Goal: Task Accomplishment & Management: Use online tool/utility

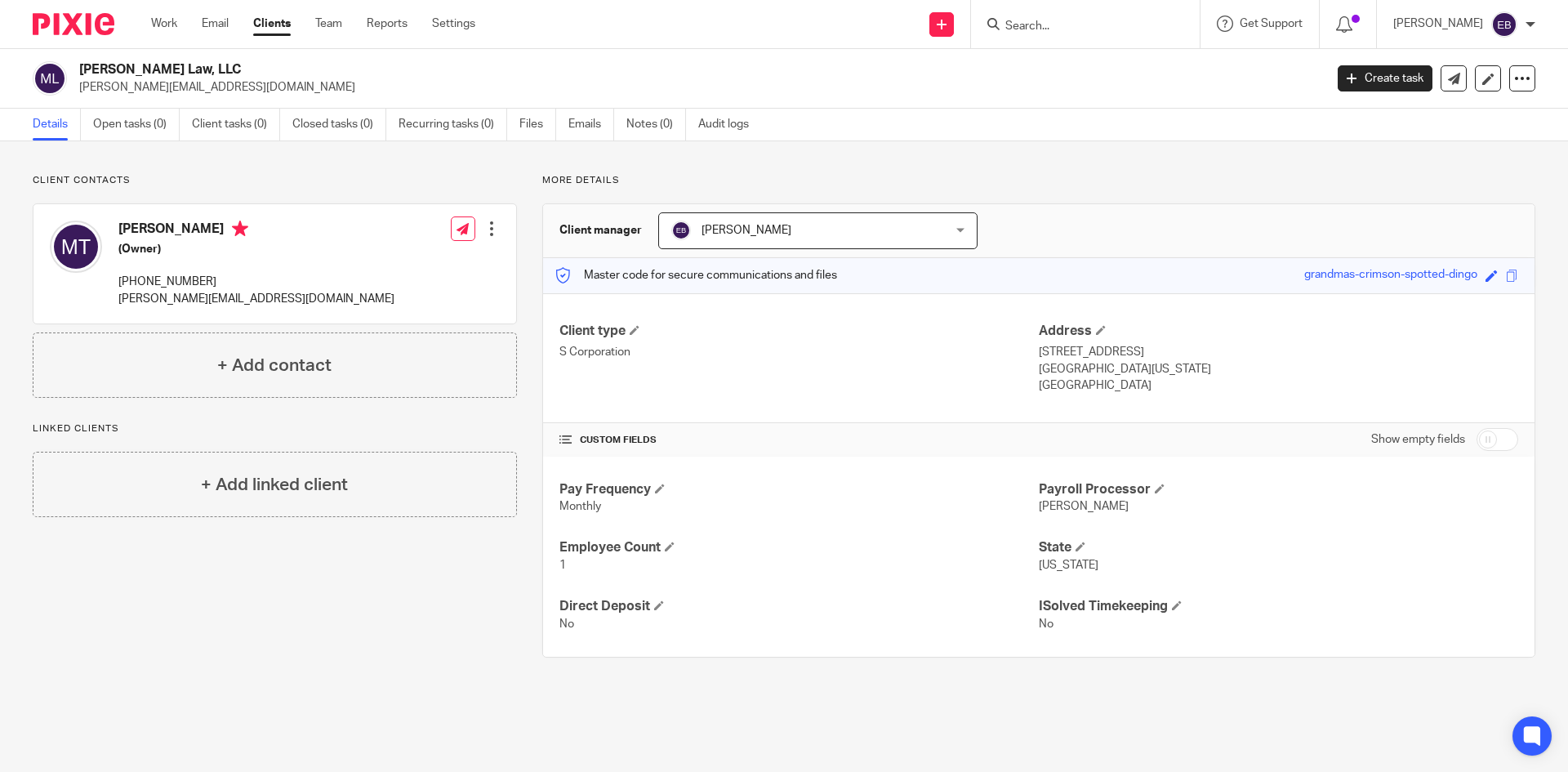
click at [150, 13] on div "Work Email Clients Team Reports Settings Work Email Clients Team Reports Settin…" at bounding box center [317, 24] width 366 height 48
click at [159, 19] on link "Work" at bounding box center [163, 23] width 26 height 16
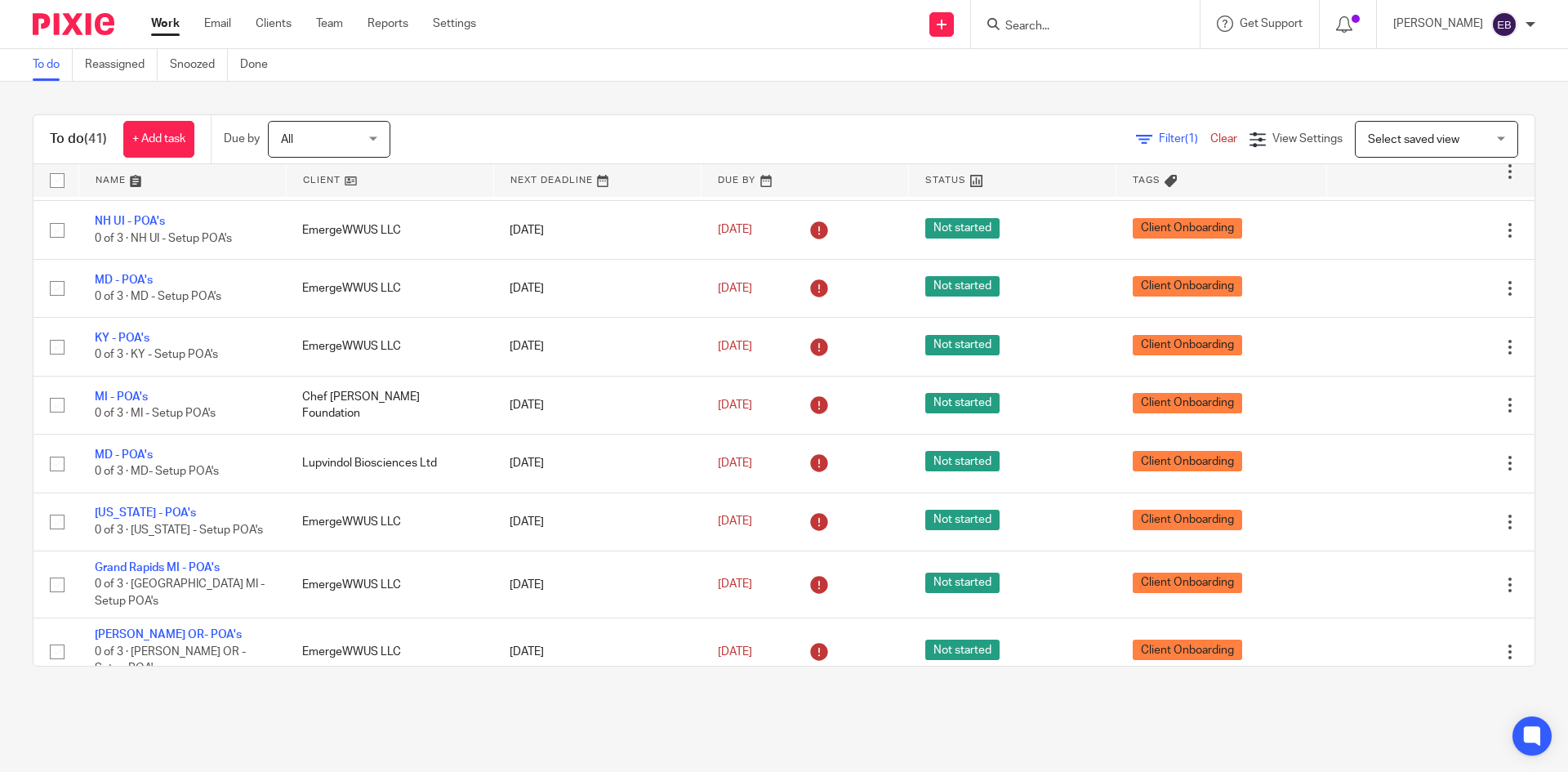
scroll to position [2021, 0]
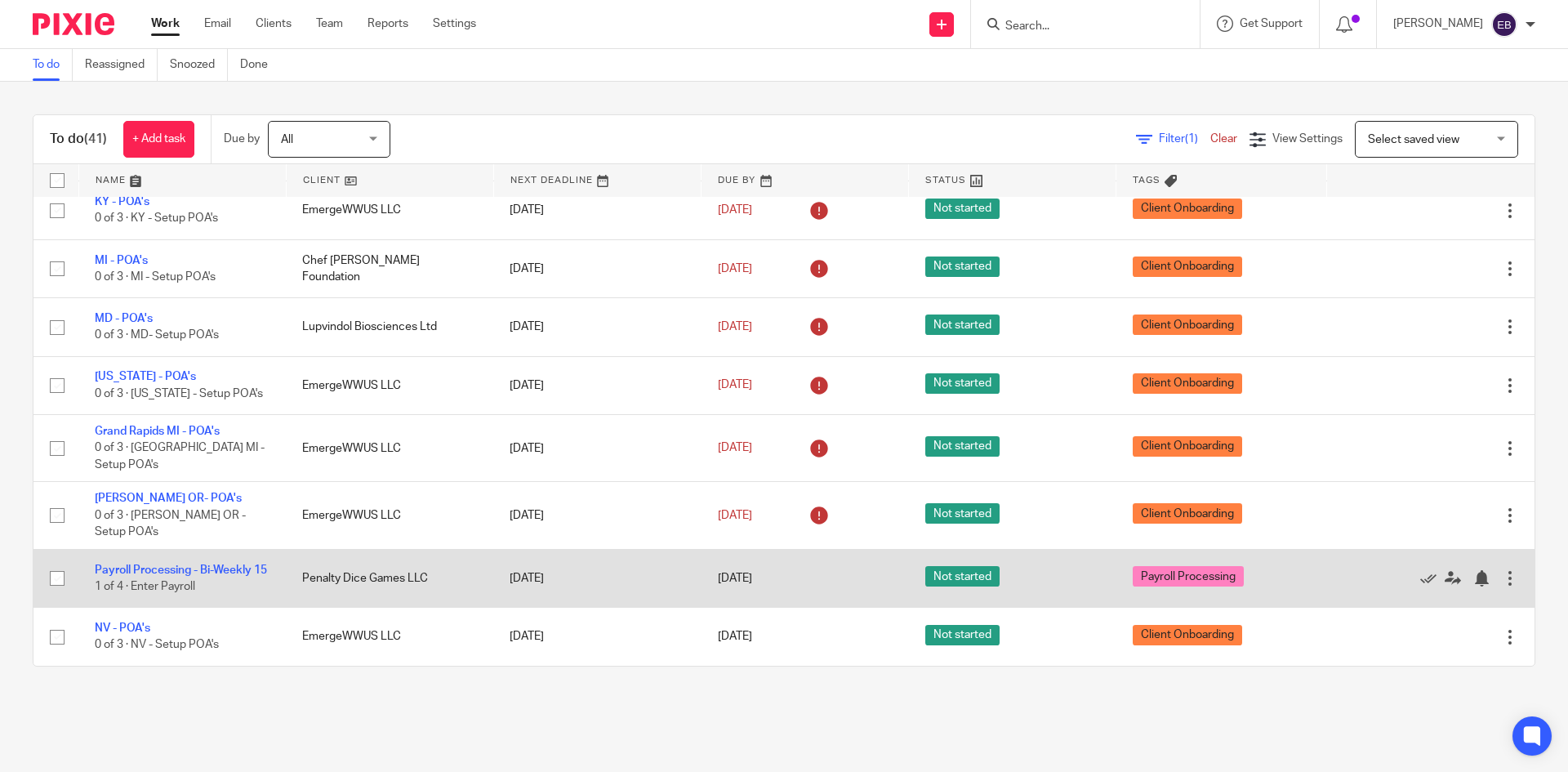
click at [155, 548] on td "Payroll Processing - Bi-Weekly 15 1 of 4 · Enter Payroll" at bounding box center [181, 577] width 207 height 58
click at [158, 565] on link "Payroll Processing - Bi-Weekly 15" at bounding box center [181, 570] width 172 height 12
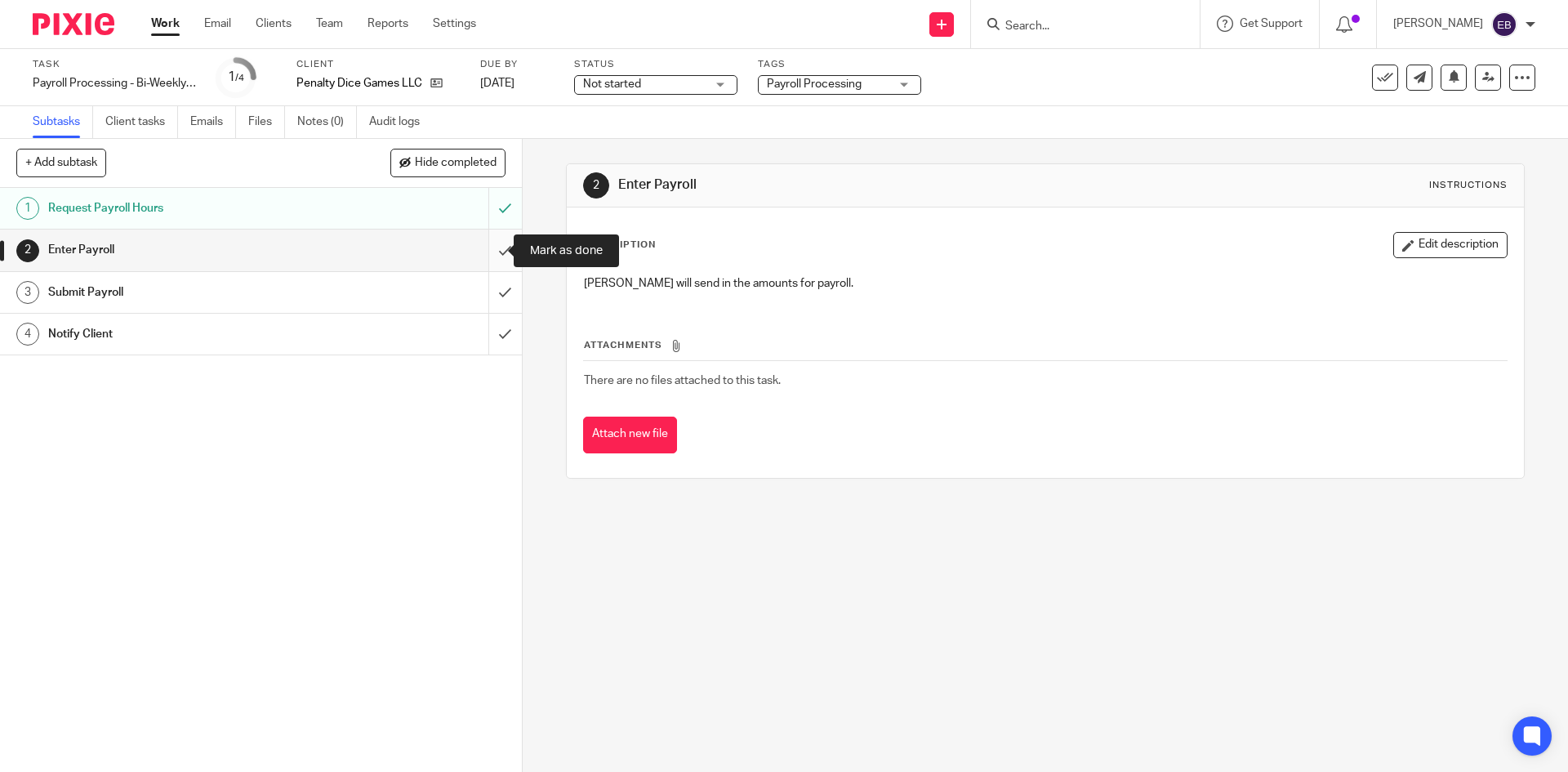
click at [490, 249] on input "submit" at bounding box center [260, 250] width 522 height 40
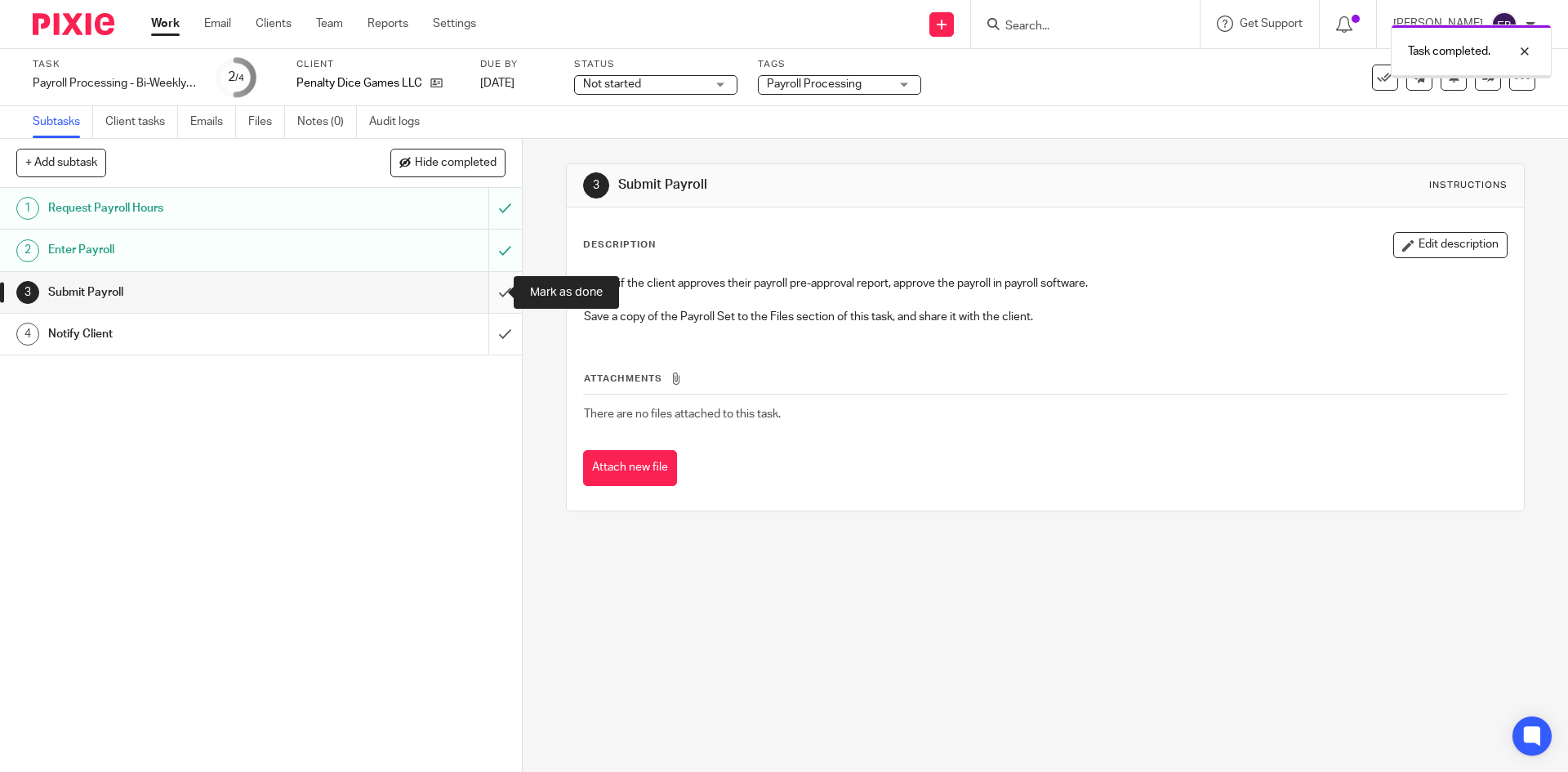
click at [489, 290] on input "submit" at bounding box center [260, 292] width 522 height 40
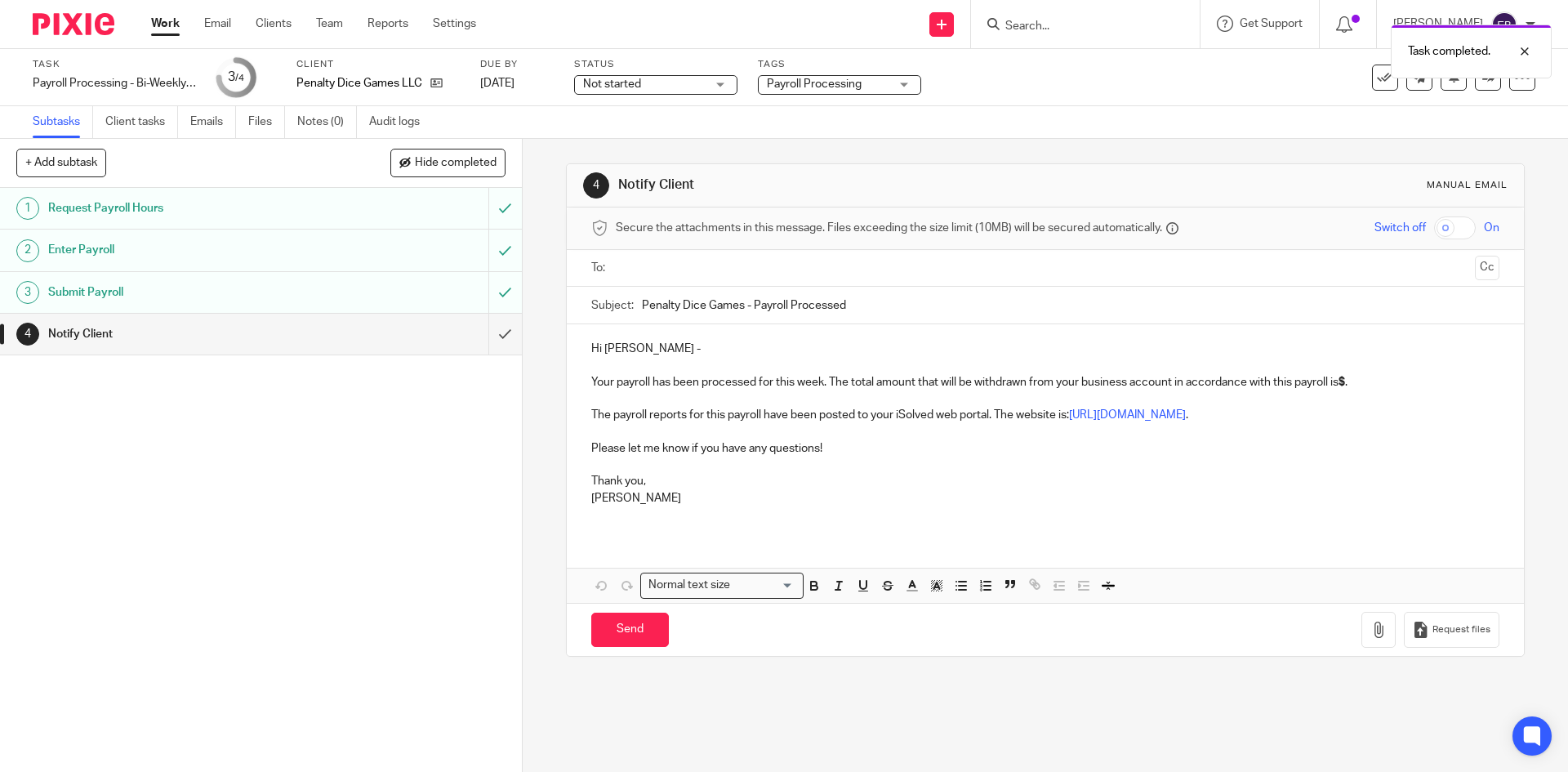
click at [653, 260] on input "text" at bounding box center [1044, 268] width 846 height 19
click at [1345, 383] on strong "$" at bounding box center [1342, 385] width 6 height 12
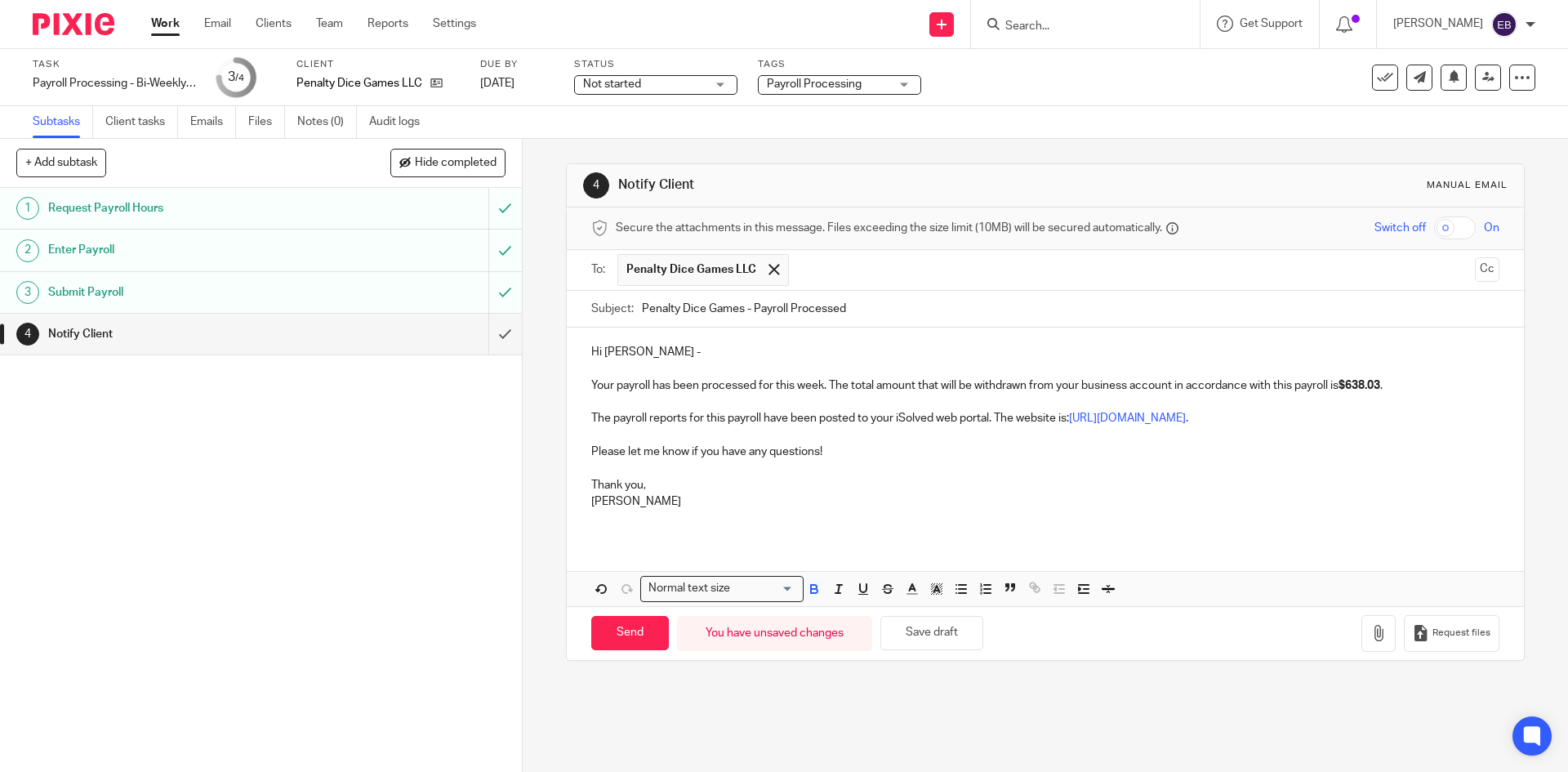
click at [944, 456] on p "Please let me know if you have any questions!" at bounding box center [1045, 443] width 908 height 33
click at [630, 630] on input "Send" at bounding box center [630, 633] width 77 height 35
type input "Sent"
click at [165, 19] on link "Work" at bounding box center [165, 23] width 29 height 16
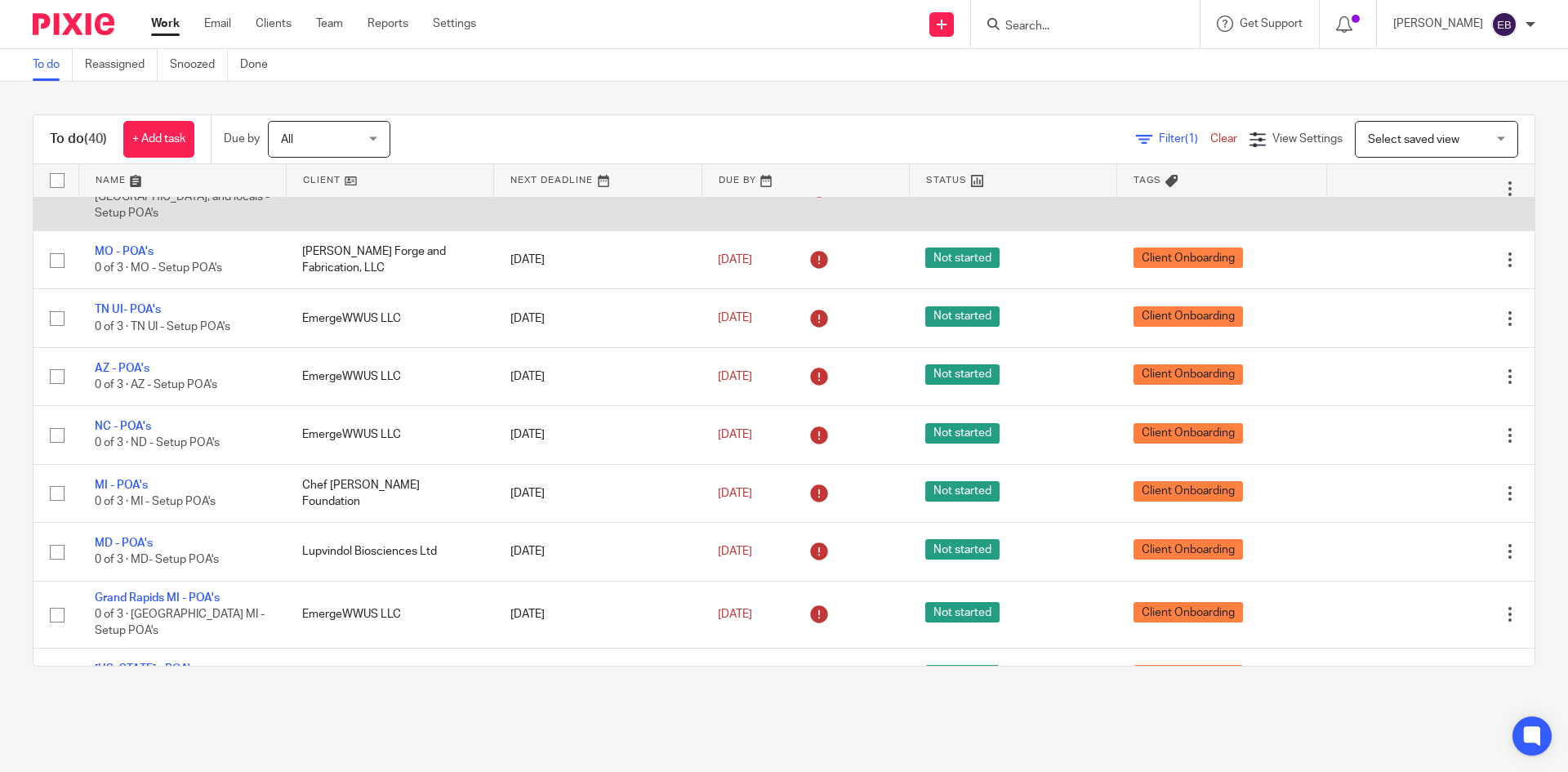
scroll to position [1954, 0]
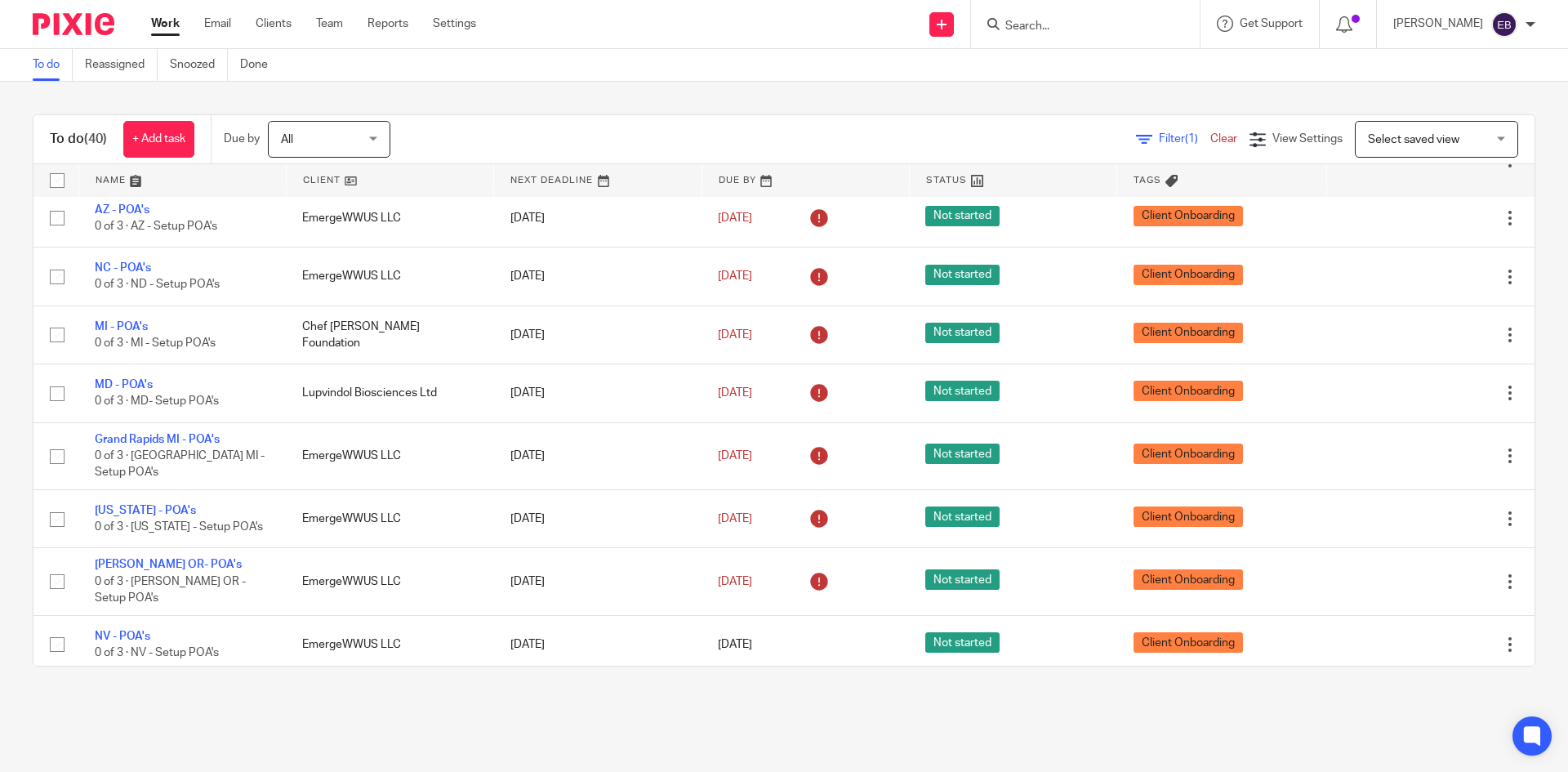
click at [596, 102] on div "To do (40) + Add task Due by All All [DATE] [DATE] This week Next week This mon…" at bounding box center [784, 390] width 1568 height 618
